Goal: Information Seeking & Learning: Find specific fact

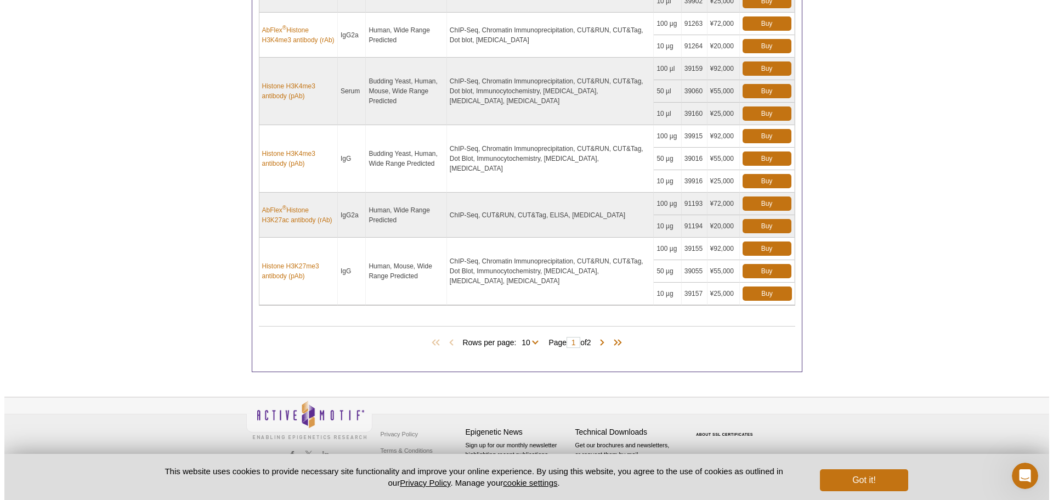
scroll to position [778, 0]
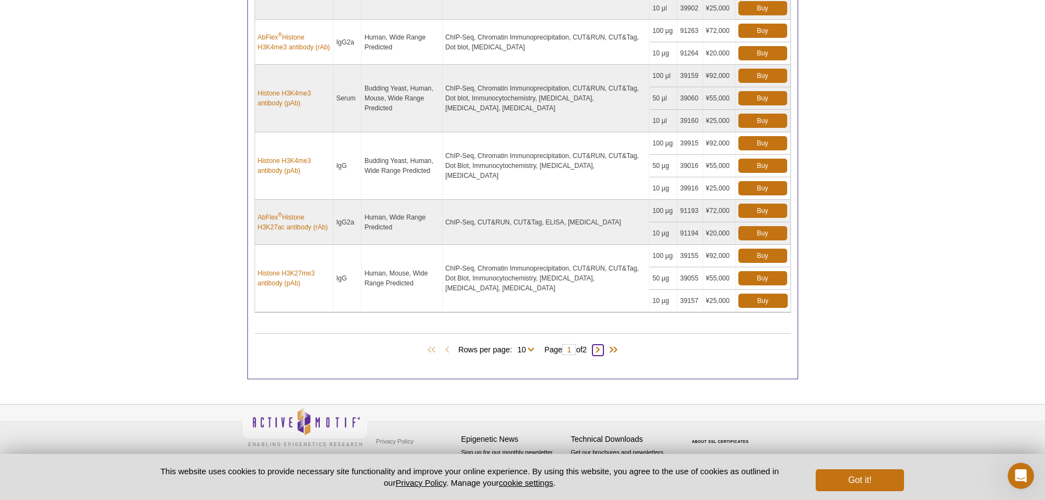
click at [603, 349] on span at bounding box center [597, 349] width 11 height 11
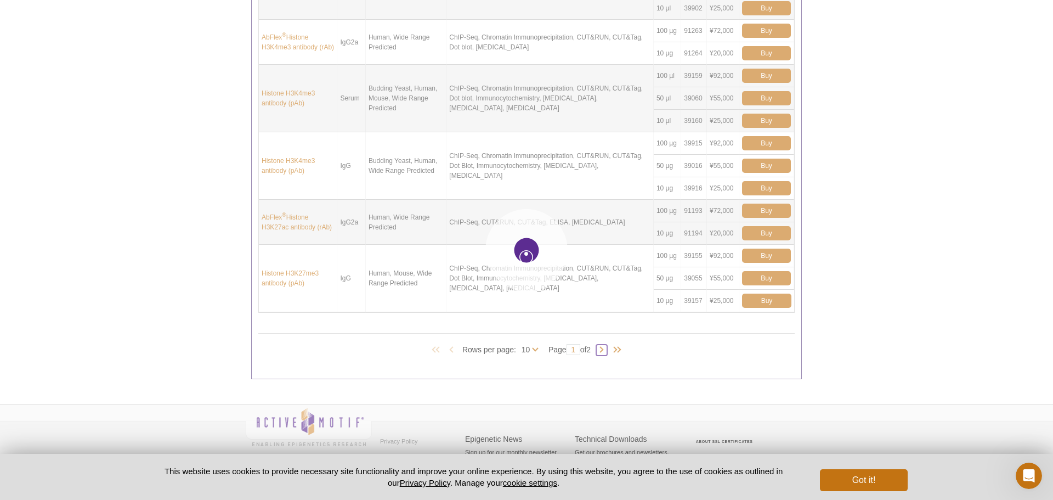
type input "2"
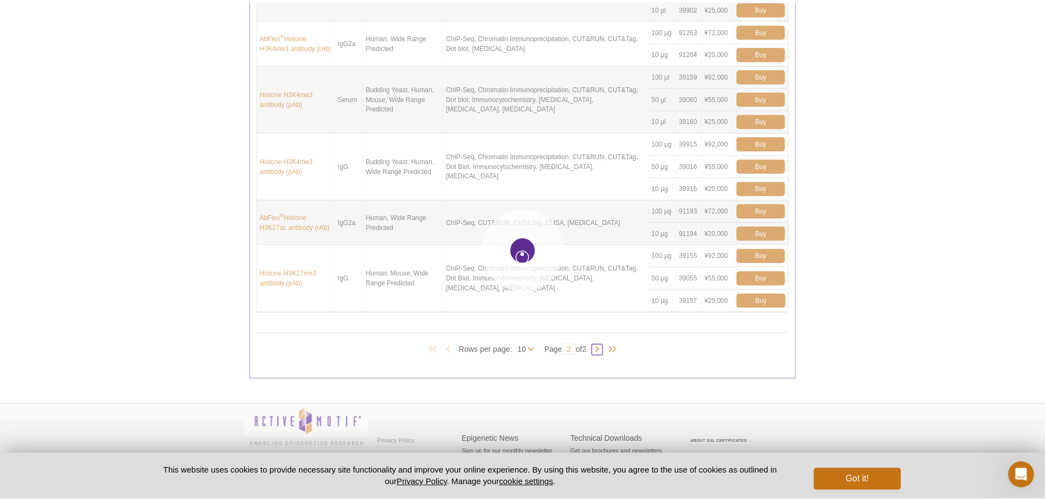
scroll to position [464, 0]
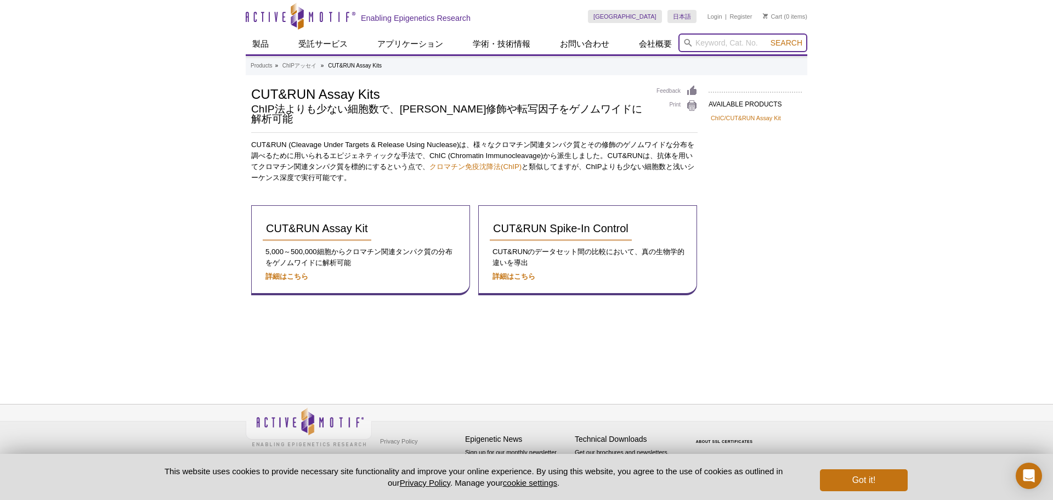
click at [721, 45] on input "search" at bounding box center [743, 42] width 129 height 19
type input "HA tag"
click at [767, 38] on button "Search" at bounding box center [786, 43] width 38 height 10
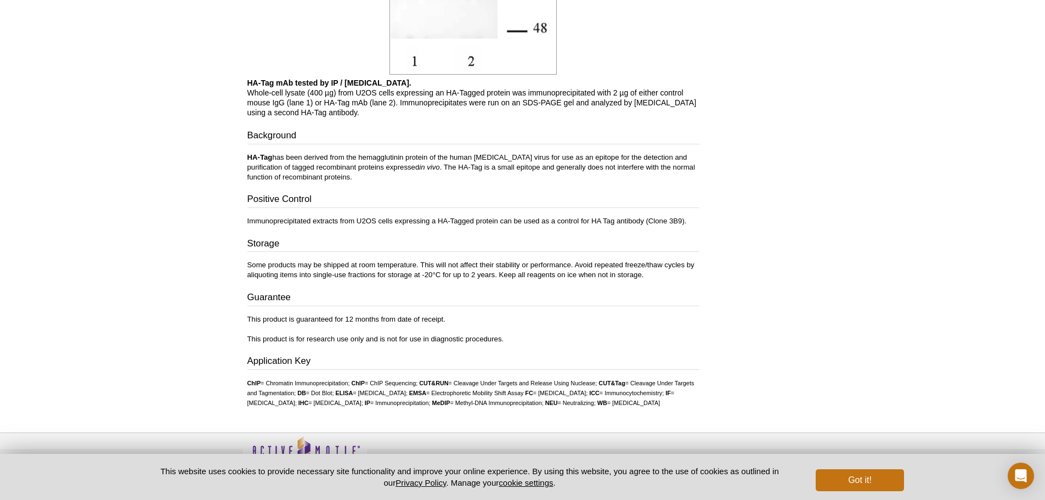
scroll to position [798, 0]
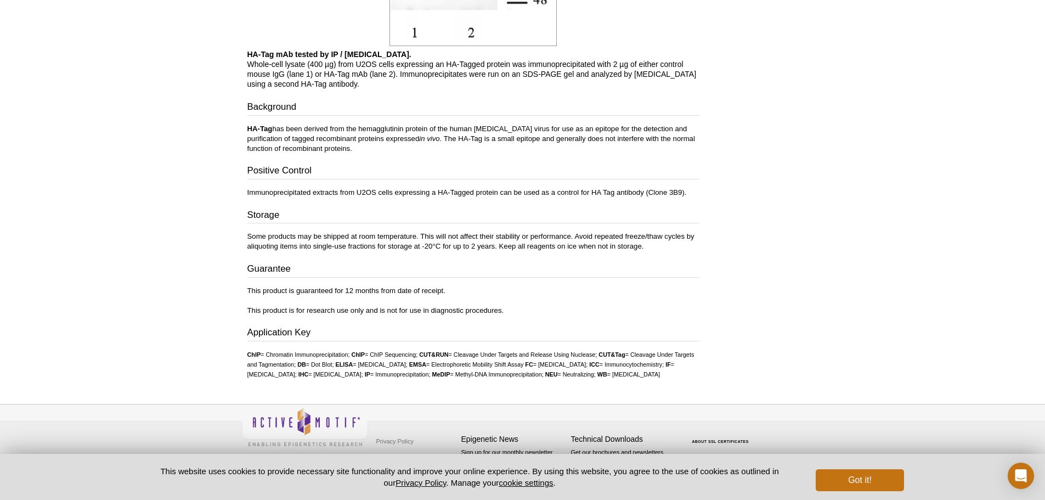
click at [556, 100] on h3 "Background" at bounding box center [473, 107] width 452 height 15
click at [566, 61] on p "HA-Tag mAb tested by IP / Western blot. Whole-cell lysate (400 µg) from U2OS ce…" at bounding box center [473, 68] width 452 height 39
drag, startPoint x: 247, startPoint y: 343, endPoint x: 352, endPoint y: 373, distance: 108.5
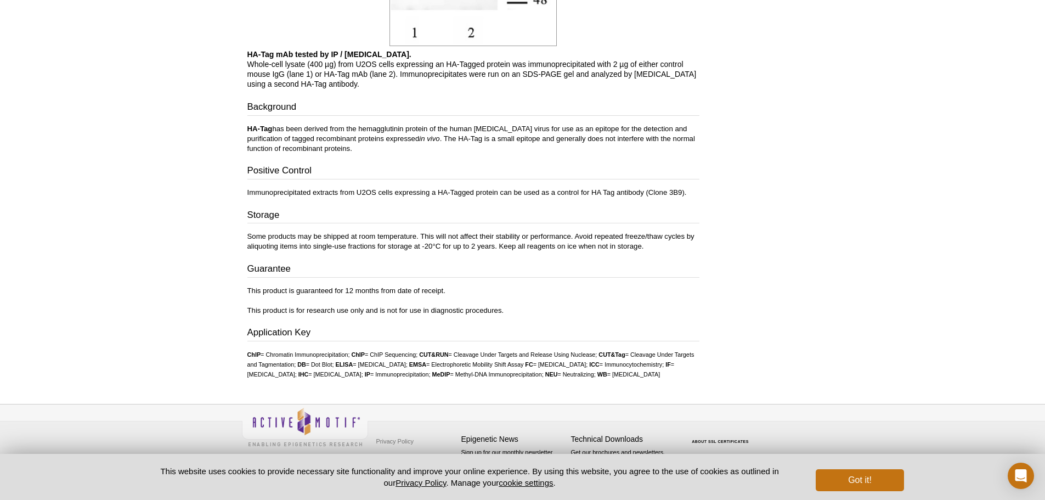
click at [352, 373] on ul "ChIP = Chromatin Immunoprecipitation; ChIP = ChIP Sequencing; CUT&RUN = Cleavag…" at bounding box center [473, 364] width 452 height 30
drag, startPoint x: 348, startPoint y: 373, endPoint x: 238, endPoint y: 48, distance: 343.1
copy div "HA-Tag mAb tested by IP / Western blot. Whole-cell lysate (400 µg) from U2OS ce…"
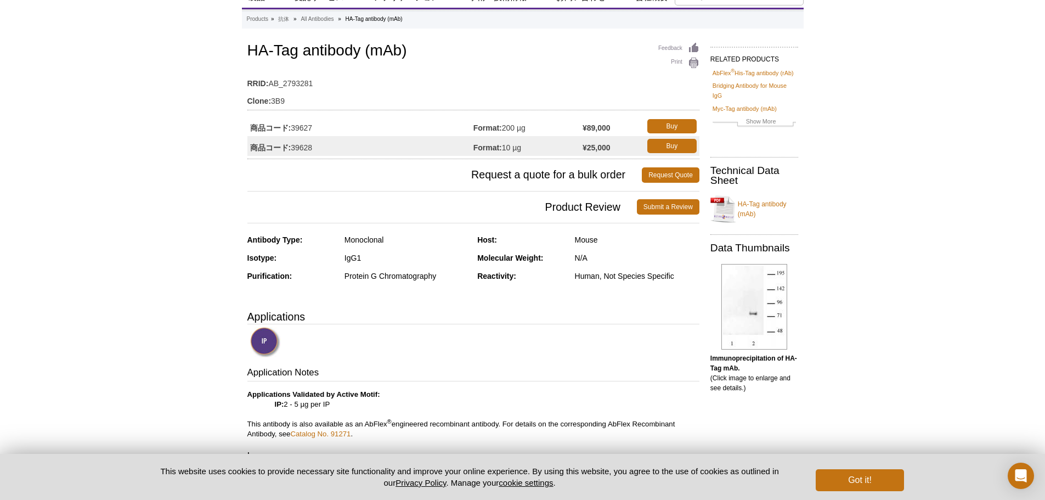
scroll to position [0, 0]
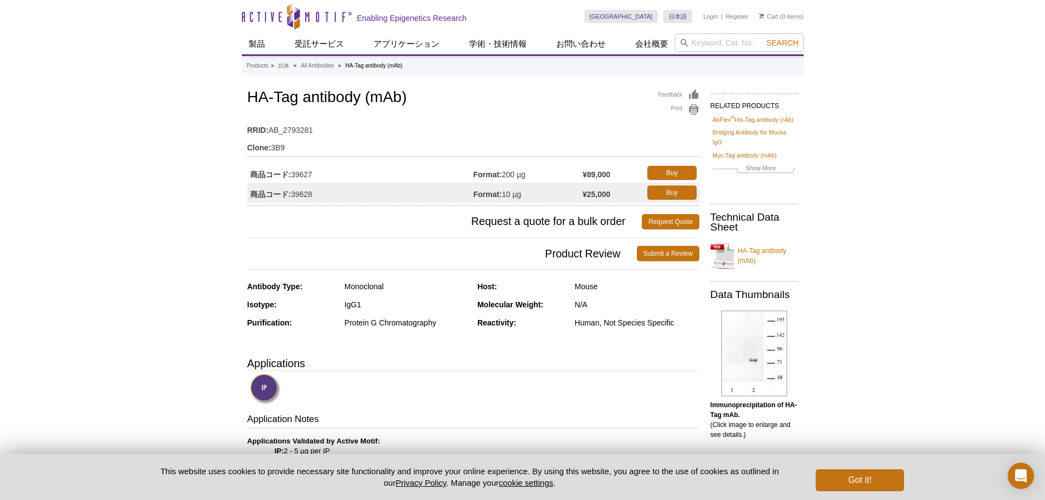
drag, startPoint x: 293, startPoint y: 172, endPoint x: 332, endPoint y: 170, distance: 39.6
click at [332, 170] on td "商品コード: 39627" at bounding box center [360, 173] width 226 height 20
copy td "39627"
